Goal: Book appointment/travel/reservation

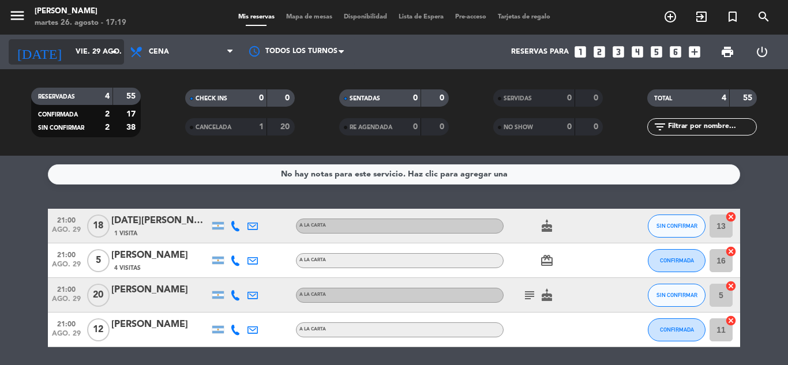
click at [90, 53] on input "vie. 29 ago." at bounding box center [118, 52] width 97 height 20
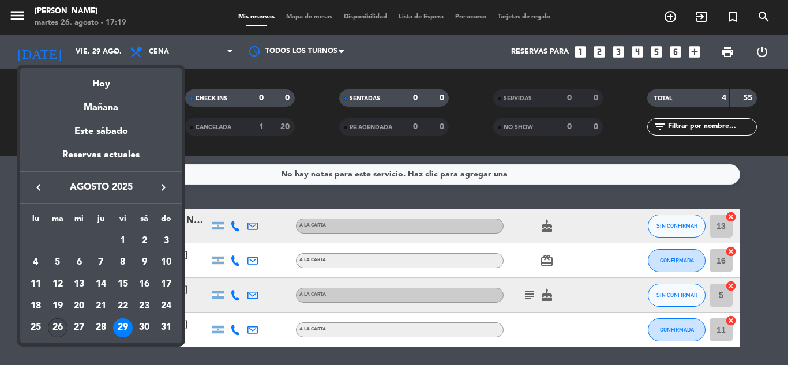
click at [52, 321] on div "26" at bounding box center [58, 328] width 20 height 20
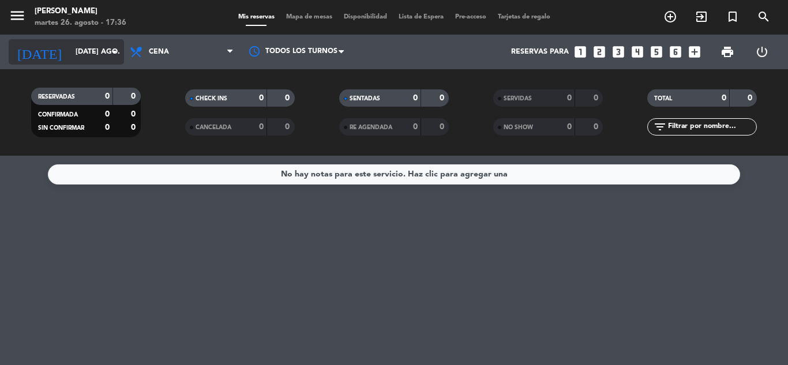
click at [94, 51] on input "[DATE] ago." at bounding box center [118, 52] width 97 height 20
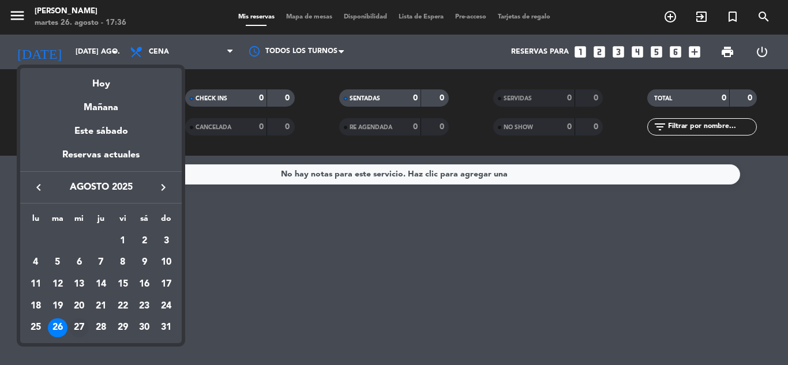
click at [76, 324] on div "27" at bounding box center [79, 328] width 20 height 20
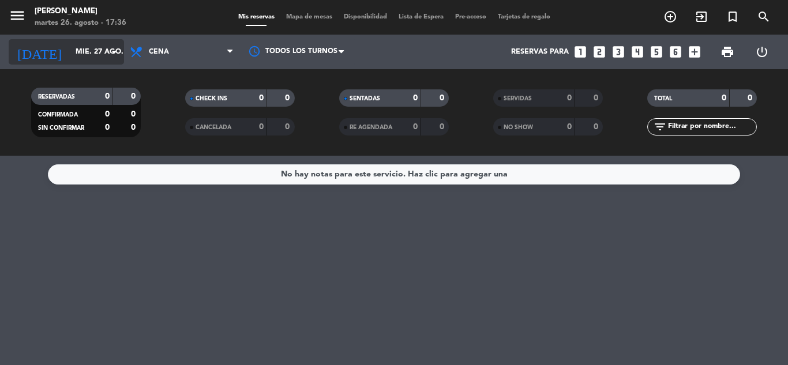
click at [119, 54] on icon "arrow_drop_down" at bounding box center [114, 52] width 14 height 14
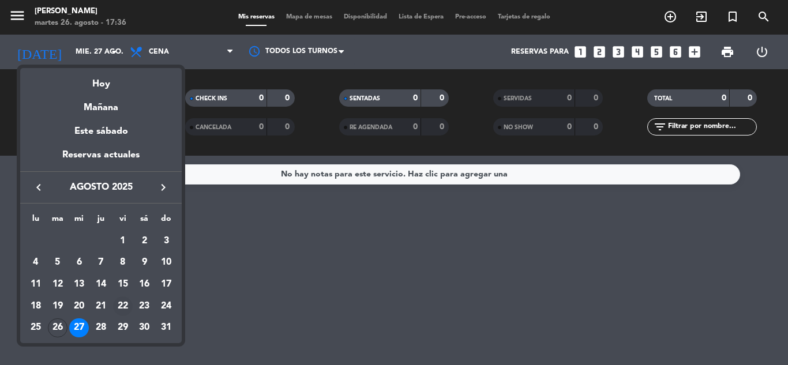
click at [126, 308] on div "22" at bounding box center [123, 306] width 20 height 20
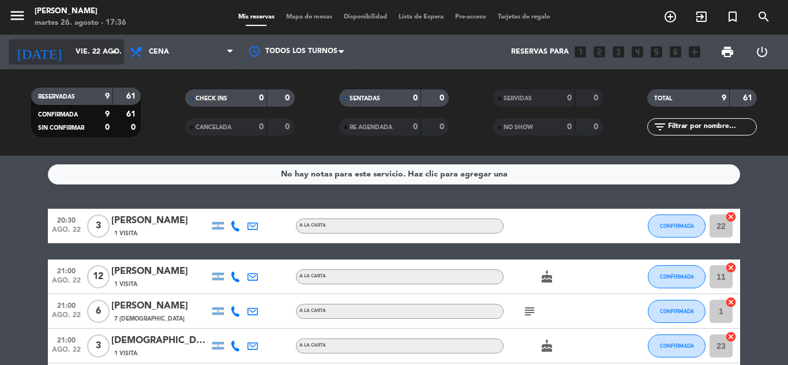
click at [98, 61] on input "vie. 22 ago." at bounding box center [118, 52] width 97 height 20
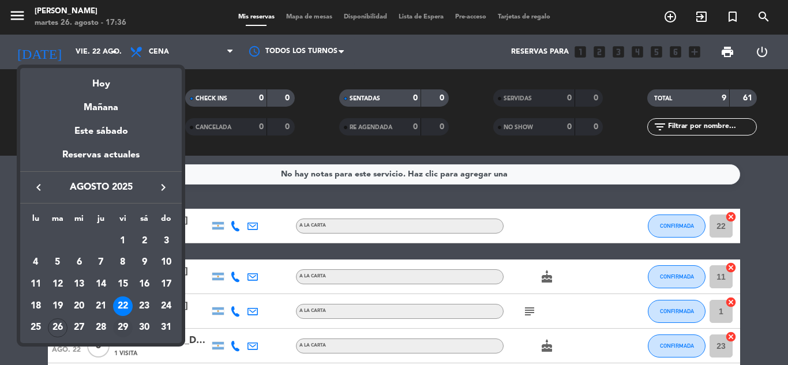
click at [116, 322] on div "29" at bounding box center [123, 328] width 20 height 20
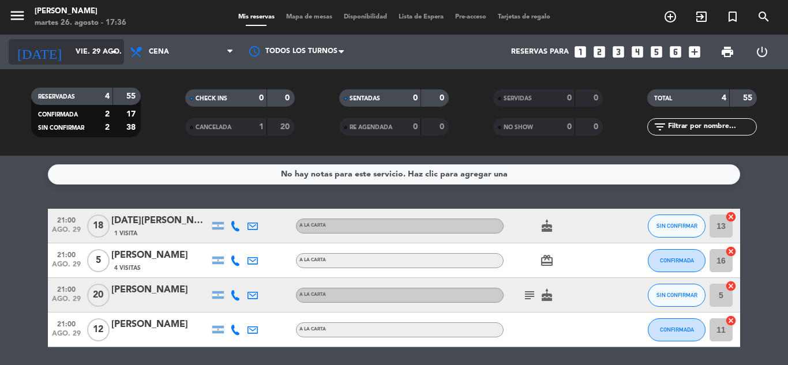
click at [81, 53] on input "vie. 29 ago." at bounding box center [118, 52] width 97 height 20
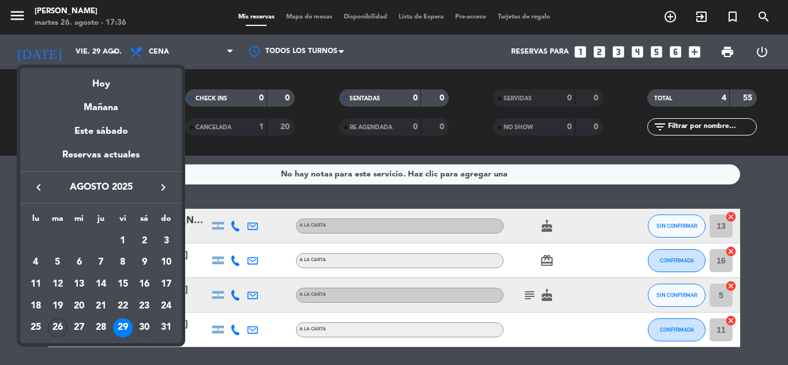
click at [148, 322] on div "30" at bounding box center [144, 328] width 20 height 20
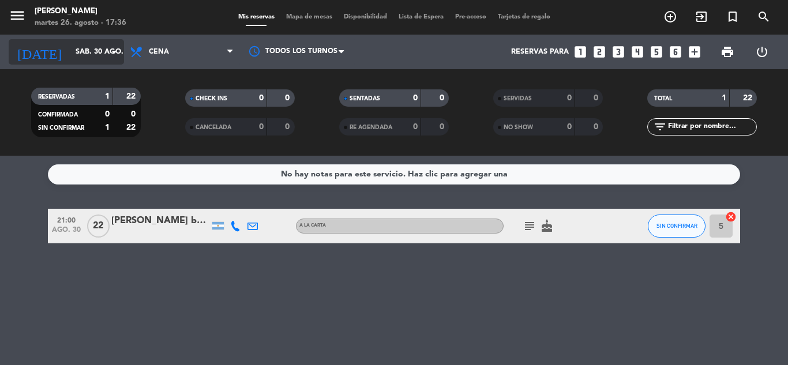
click at [119, 48] on icon "arrow_drop_down" at bounding box center [114, 52] width 14 height 14
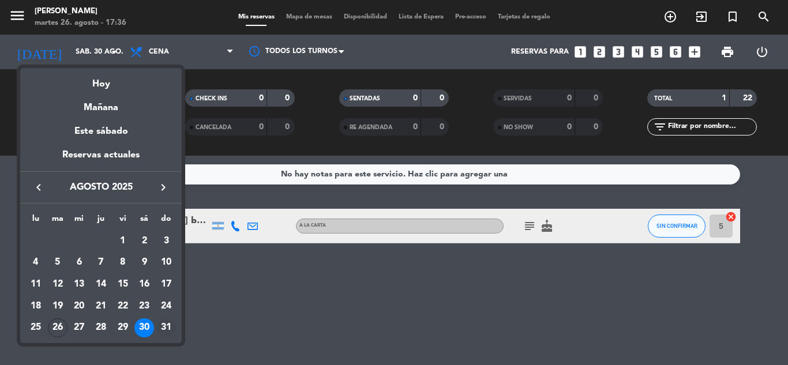
click at [166, 326] on div "31" at bounding box center [166, 328] width 20 height 20
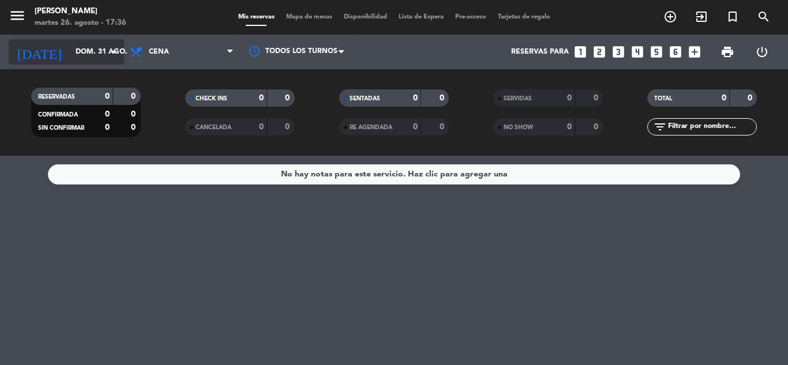
click at [85, 47] on input "dom. 31 ago." at bounding box center [118, 52] width 97 height 20
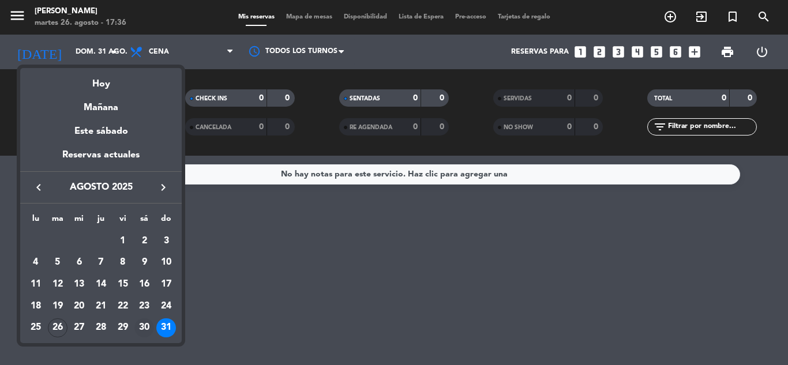
click at [142, 329] on div "30" at bounding box center [144, 328] width 20 height 20
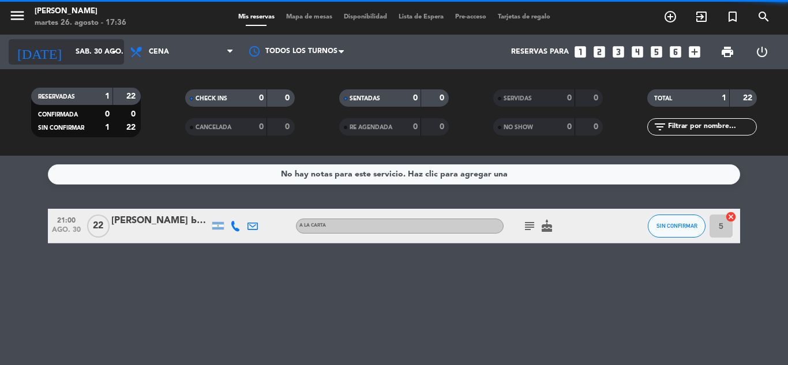
click at [84, 55] on input "sáb. 30 ago." at bounding box center [118, 52] width 97 height 20
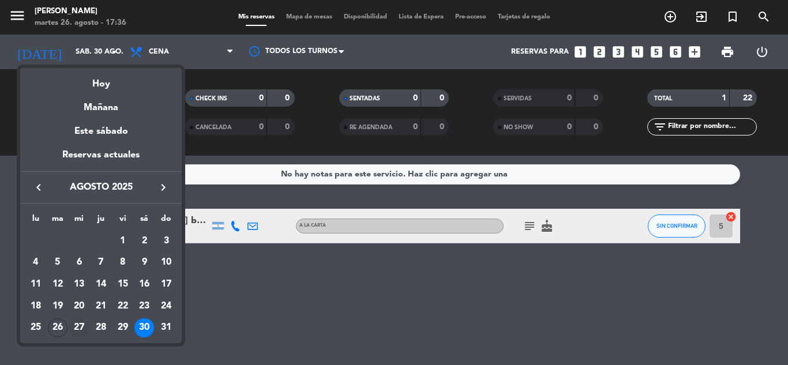
click at [82, 322] on div "27" at bounding box center [79, 328] width 20 height 20
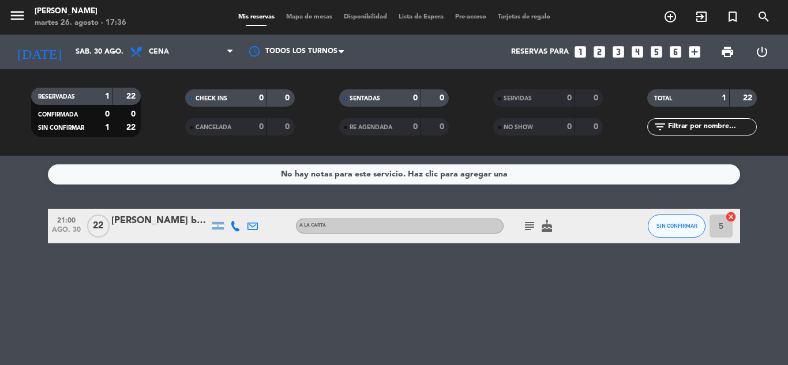
type input "mié. 27 ago."
